Goal: Task Accomplishment & Management: Manage account settings

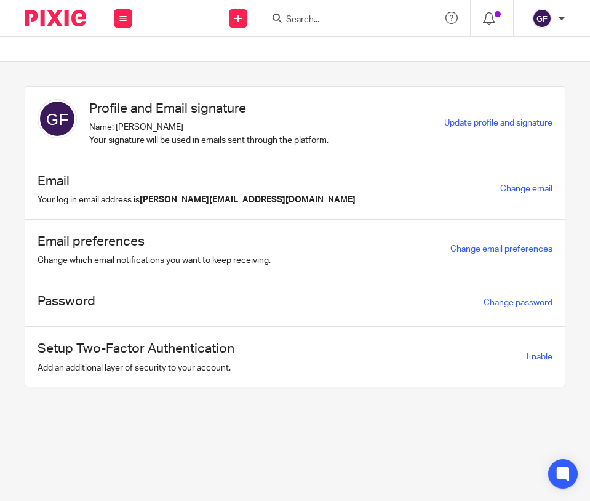
click at [547, 24] on img at bounding box center [542, 19] width 20 height 20
click at [522, 47] on span "My profile" at bounding box center [514, 49] width 38 height 9
click at [126, 14] on button at bounding box center [123, 18] width 18 height 18
click at [545, 23] on img at bounding box center [542, 19] width 20 height 20
click at [502, 45] on span "My profile" at bounding box center [514, 49] width 38 height 9
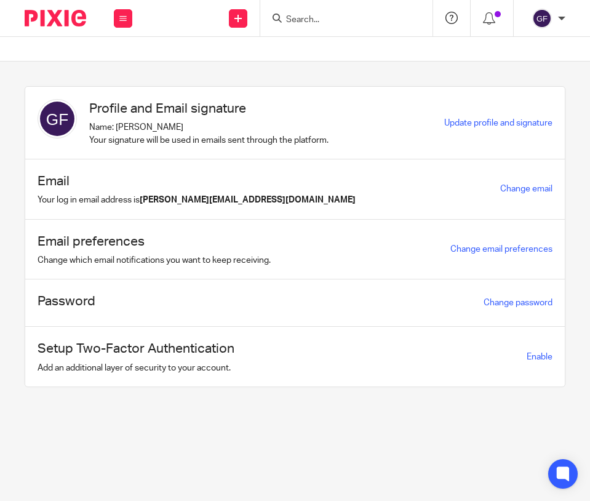
click at [451, 18] on icon at bounding box center [451, 18] width 12 height 12
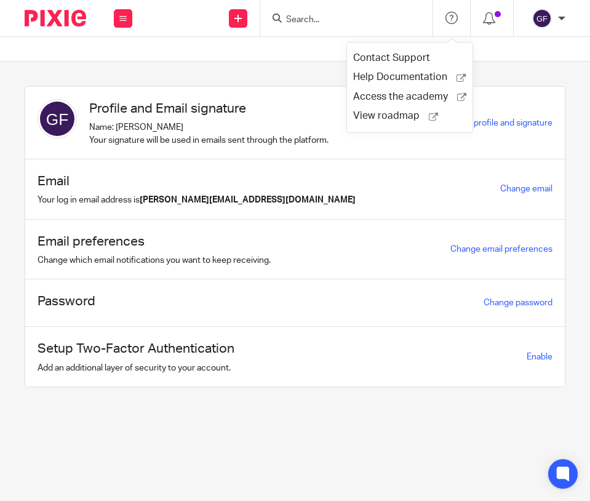
click at [300, 63] on section "Profile and Email signature Name: George Foster Your signature will be used in …" at bounding box center [295, 246] width 590 height 368
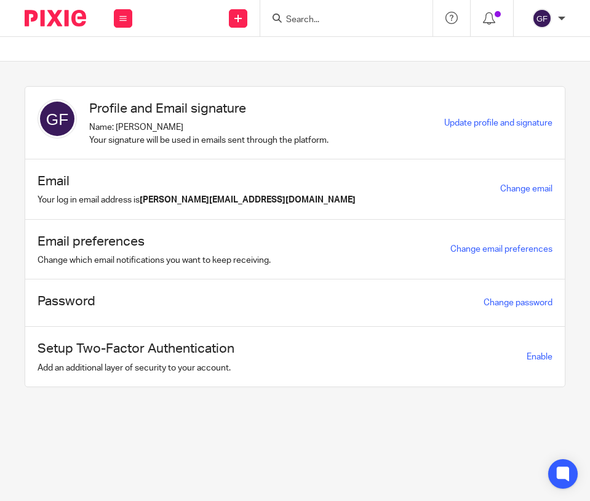
click at [74, 12] on img at bounding box center [56, 18] width 62 height 17
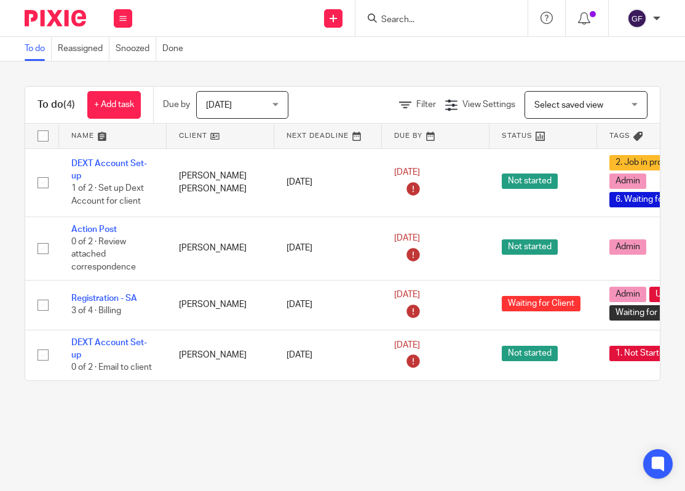
click at [584, 338] on td "Not started" at bounding box center [544, 355] width 108 height 50
